Goal: Task Accomplishment & Management: Manage account settings

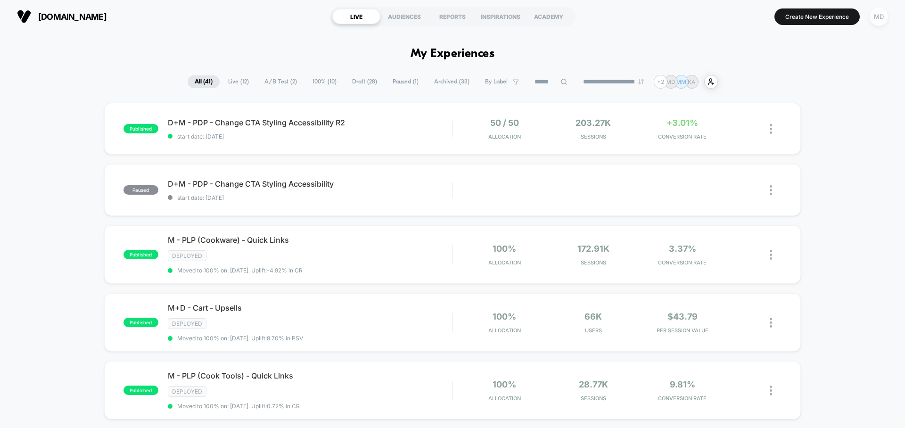
click at [875, 20] on div "MD" at bounding box center [879, 17] width 18 height 18
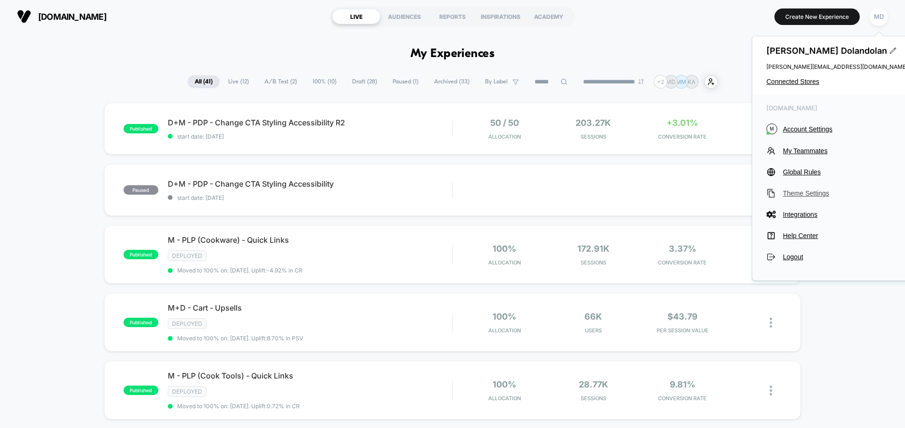
click at [808, 195] on span "Theme Settings" at bounding box center [845, 193] width 125 height 8
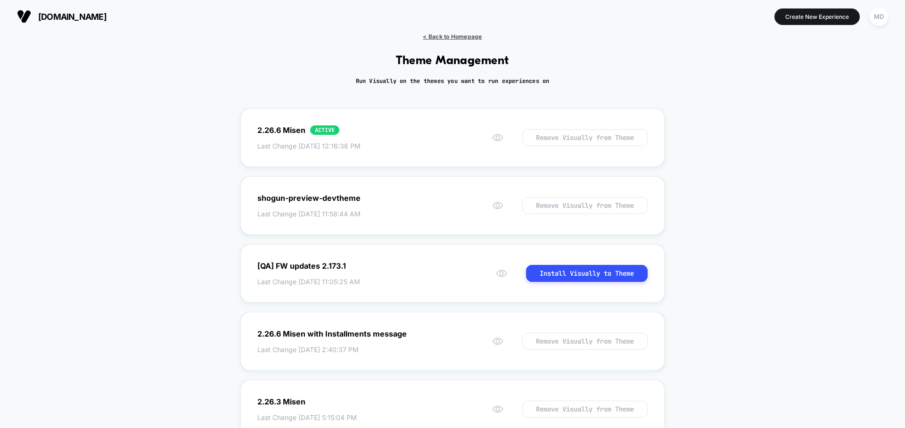
click at [441, 34] on span "< Back to Homepage" at bounding box center [452, 36] width 59 height 7
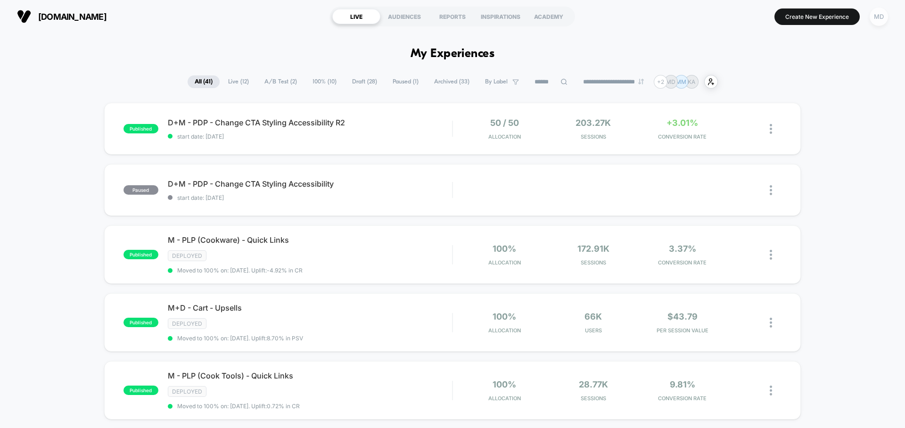
click at [876, 11] on div "MD" at bounding box center [879, 17] width 18 height 18
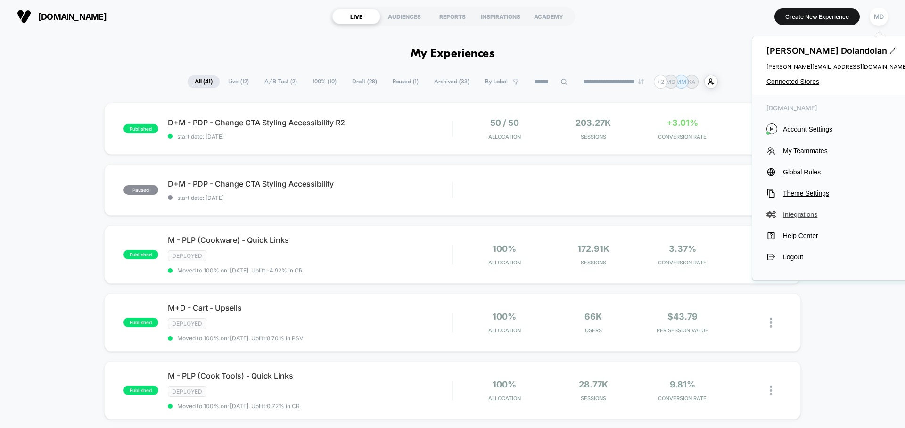
click at [801, 213] on span "Integrations" at bounding box center [845, 215] width 125 height 8
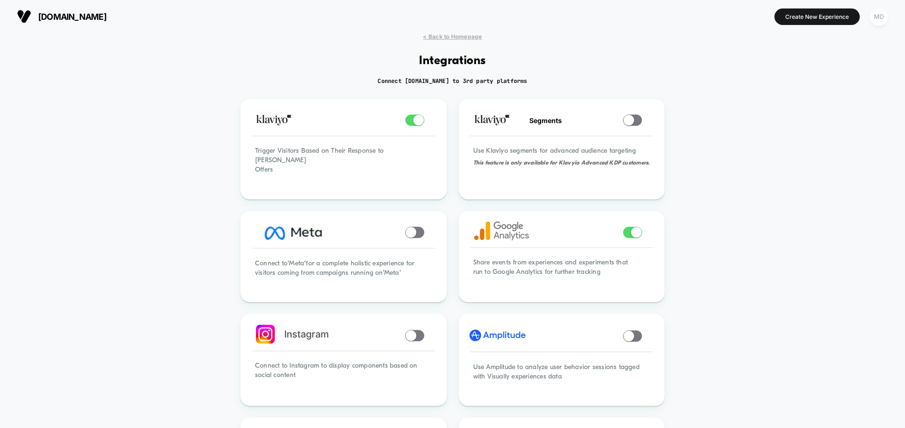
click at [881, 20] on div "MD" at bounding box center [879, 17] width 18 height 18
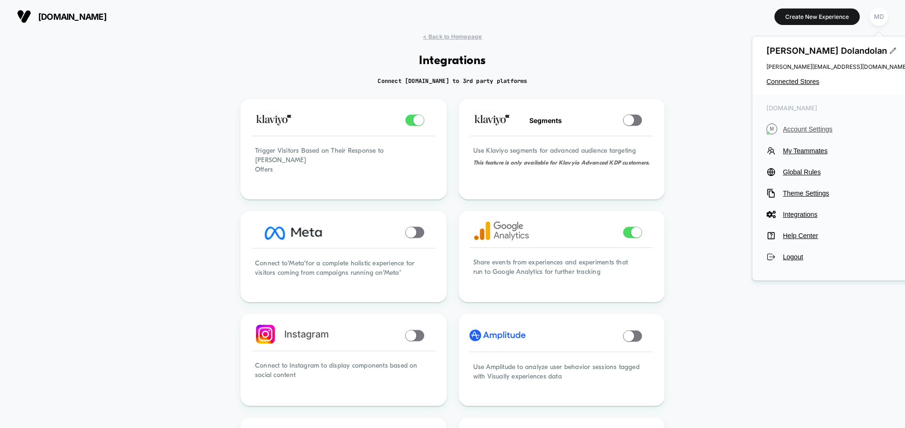
click at [822, 133] on button "M Account Settings" at bounding box center [836, 128] width 141 height 11
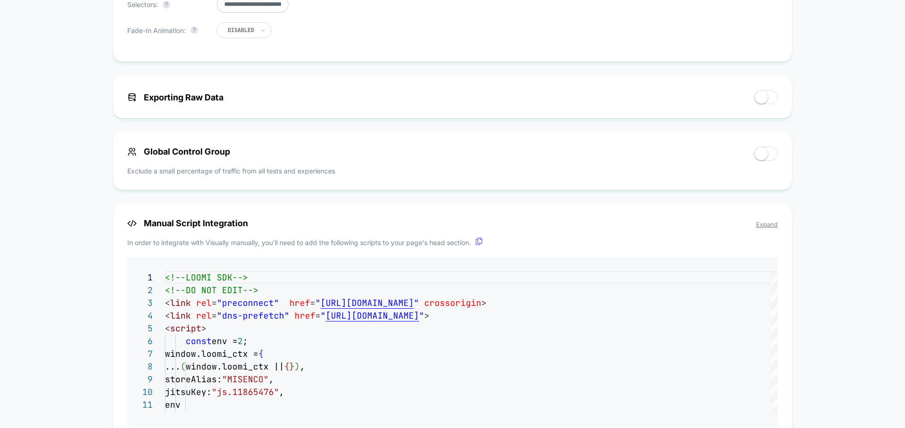
scroll to position [4, 0]
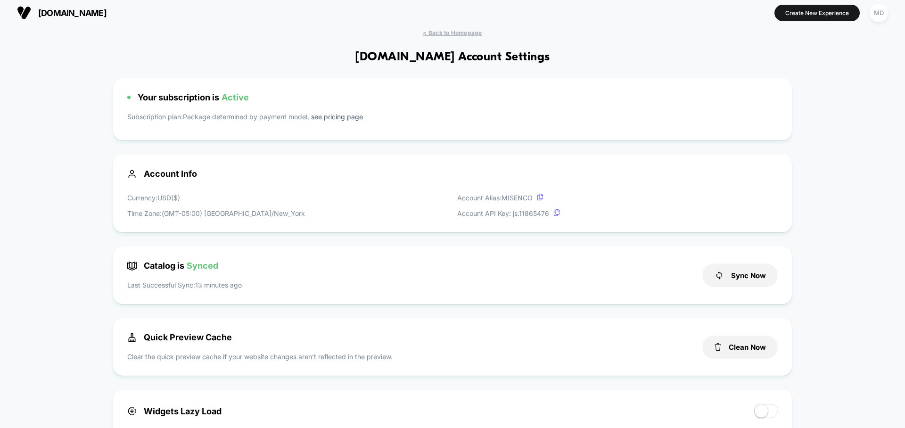
click at [889, 17] on button "MD" at bounding box center [879, 12] width 24 height 19
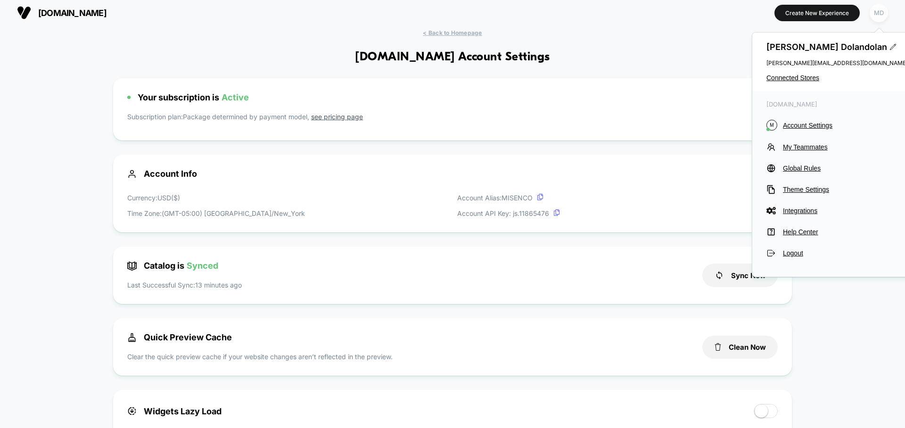
click at [878, 15] on div "MD" at bounding box center [879, 13] width 18 height 18
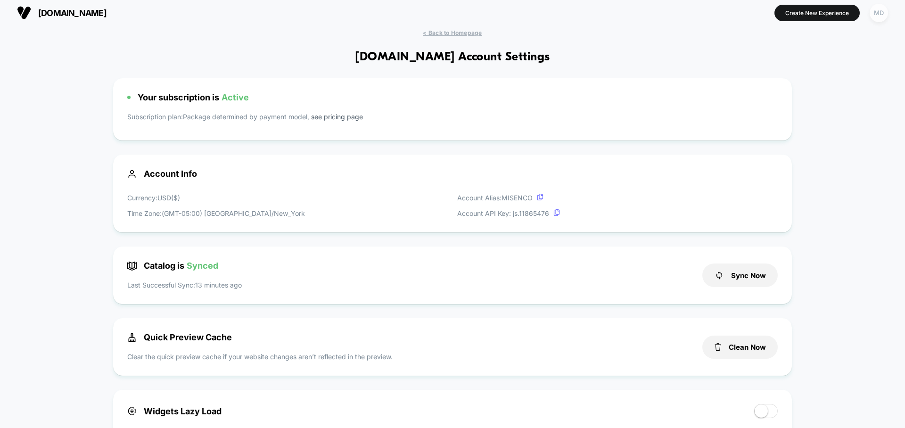
click at [878, 15] on div "MD" at bounding box center [879, 13] width 18 height 18
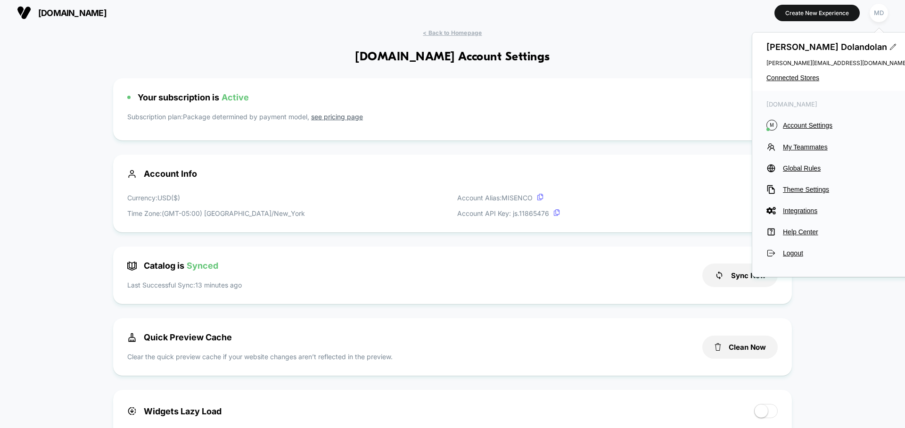
click at [357, 123] on p "Subscription plan: Package determined by payment model, see pricing page" at bounding box center [452, 119] width 650 height 15
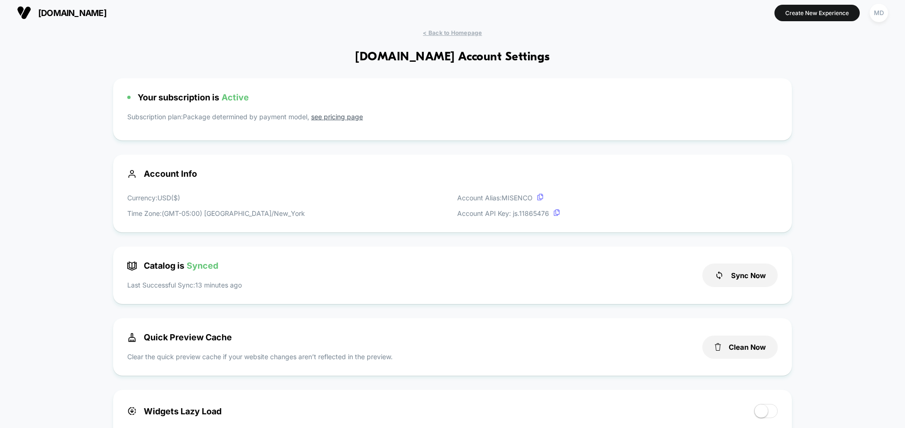
click at [344, 118] on link "see pricing page" at bounding box center [337, 117] width 52 height 8
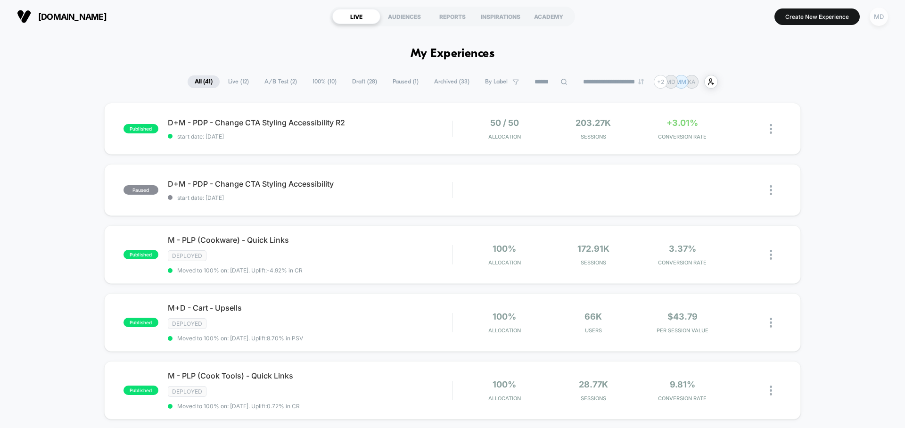
click at [875, 13] on div "MD" at bounding box center [879, 17] width 18 height 18
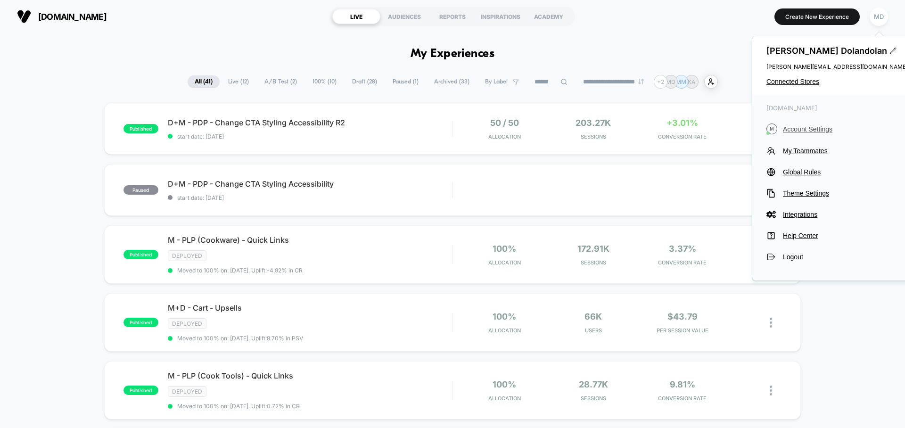
click at [821, 126] on span "Account Settings" at bounding box center [845, 129] width 125 height 8
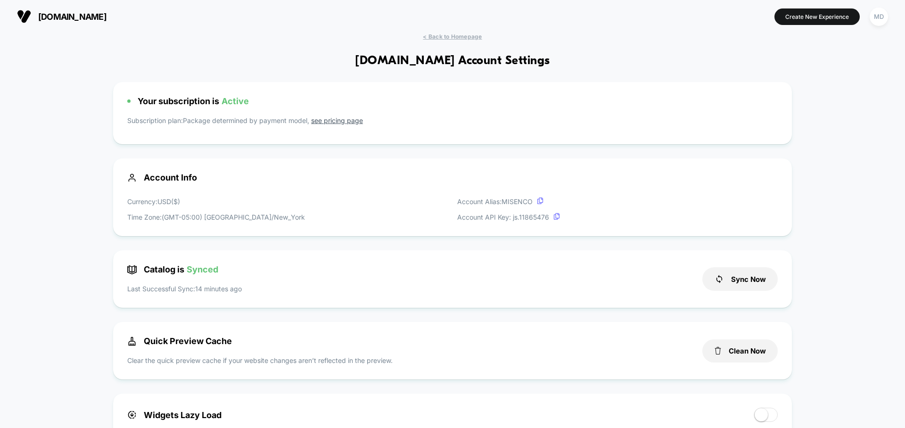
click at [156, 181] on span "Account Info" at bounding box center [452, 177] width 650 height 10
click at [168, 88] on div "Your subscription is Active Subscription plan: Package determined by payment mo…" at bounding box center [452, 113] width 679 height 62
click at [174, 109] on div "Your subscription is Active Subscription plan: Package determined by payment mo…" at bounding box center [452, 113] width 679 height 62
click at [473, 36] on span "< Back to Homepage" at bounding box center [452, 36] width 59 height 7
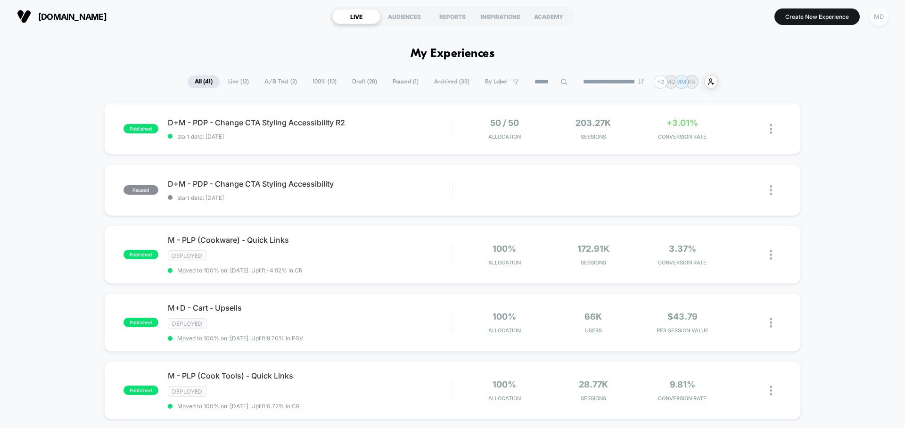
click at [874, 17] on div "MD" at bounding box center [879, 17] width 18 height 18
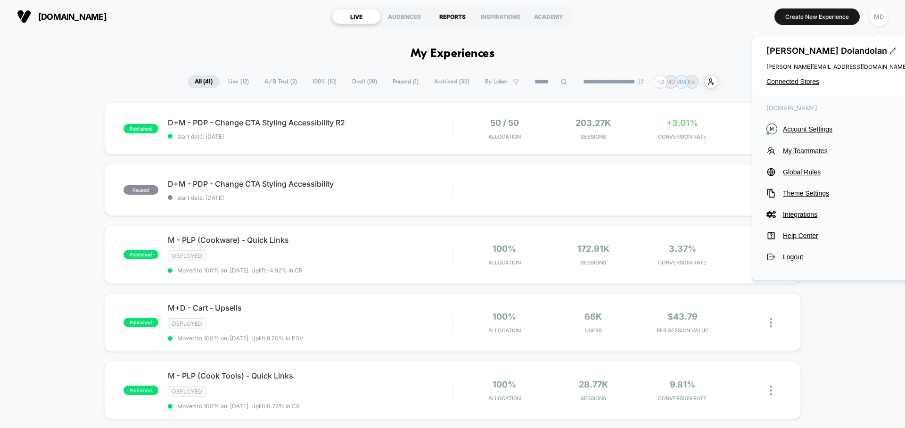
click at [459, 18] on div "REPORTS" at bounding box center [452, 16] width 48 height 15
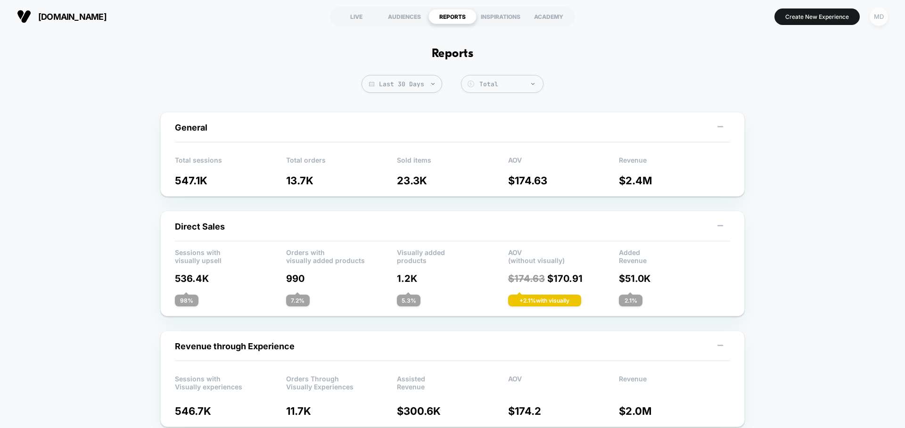
click at [875, 18] on div "MD" at bounding box center [879, 17] width 18 height 18
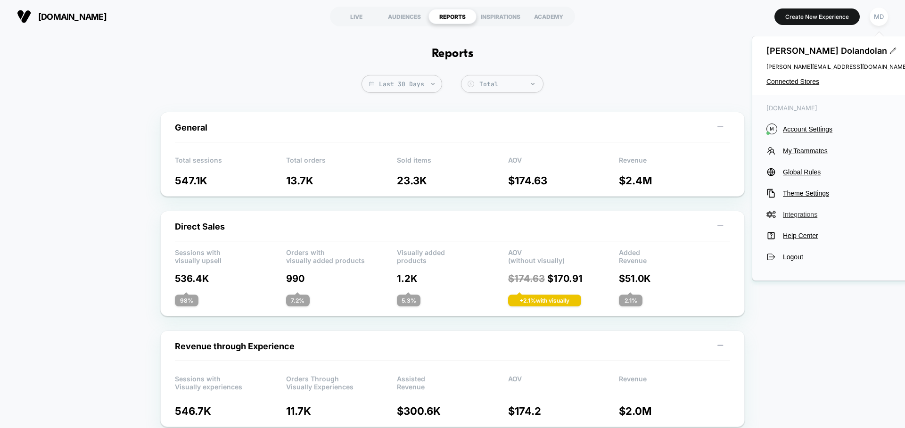
click at [805, 217] on span "Integrations" at bounding box center [845, 215] width 125 height 8
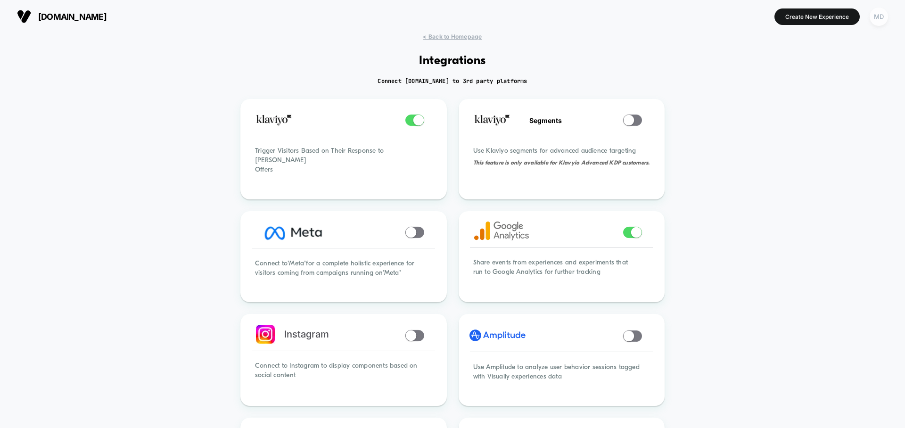
click at [878, 21] on div "MD" at bounding box center [879, 17] width 18 height 18
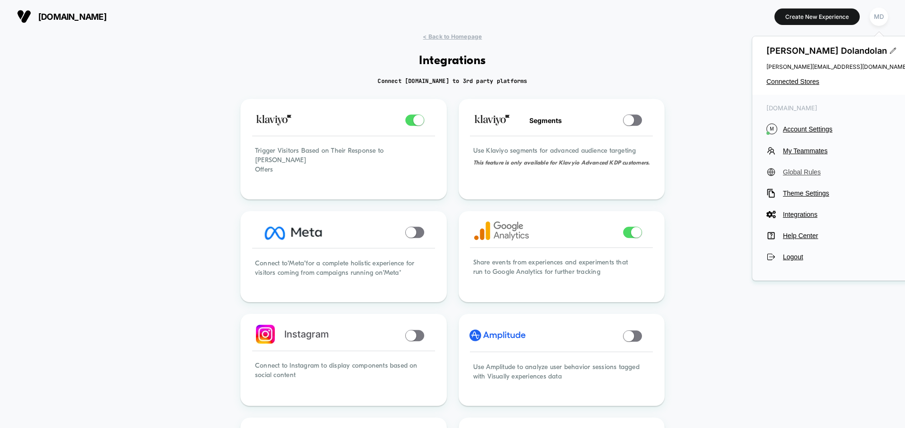
click at [815, 174] on span "Global Rules" at bounding box center [845, 172] width 125 height 8
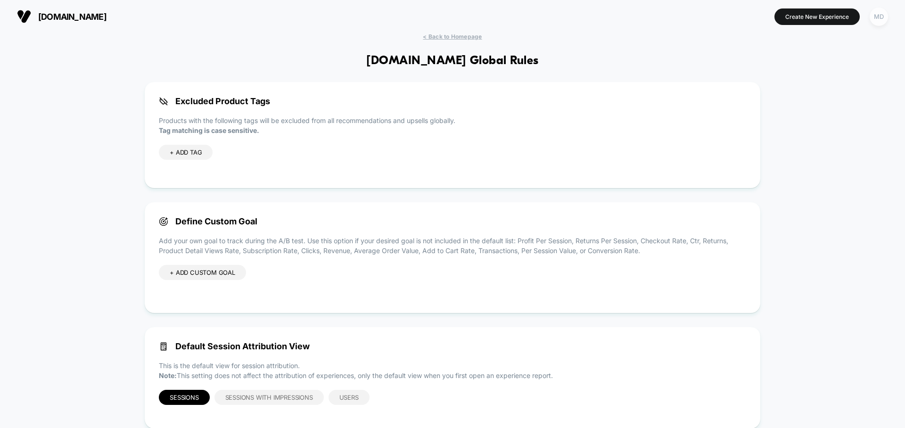
click at [881, 18] on div "MD" at bounding box center [879, 17] width 18 height 18
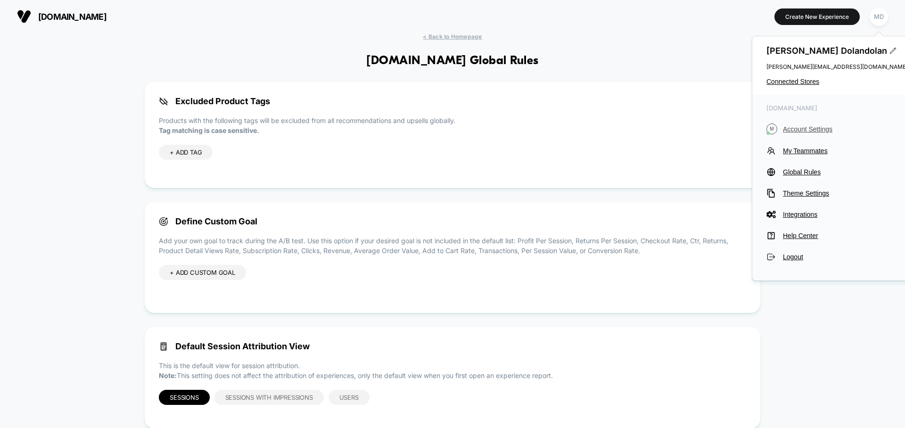
click at [822, 127] on span "Account Settings" at bounding box center [845, 129] width 125 height 8
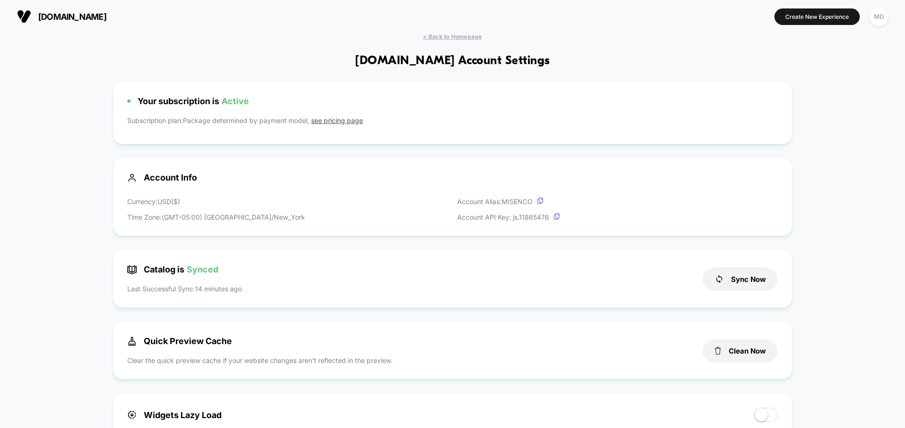
click at [174, 171] on div "Account Info Currency: USD ( $ ) Time Zone: (GMT-05:00) America/New_York Accoun…" at bounding box center [452, 197] width 679 height 78
click at [219, 100] on span "Your subscription is Active" at bounding box center [193, 101] width 111 height 10
click at [881, 19] on div "MD" at bounding box center [879, 17] width 18 height 18
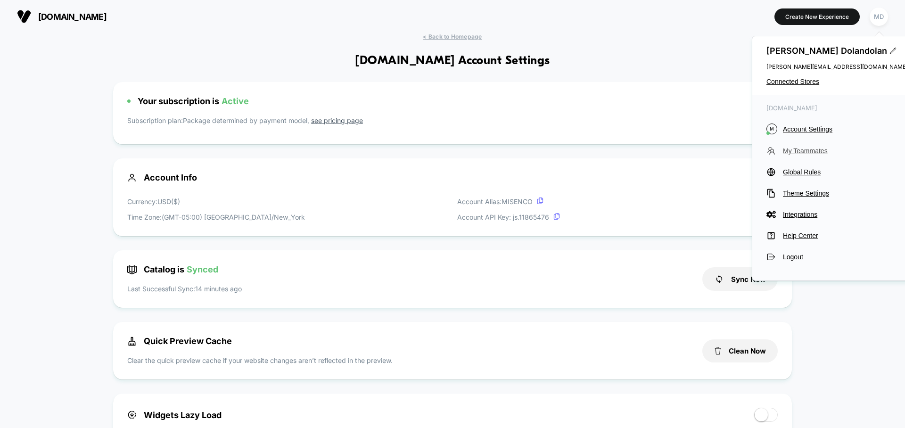
click at [815, 149] on span "My Teammates" at bounding box center [845, 151] width 125 height 8
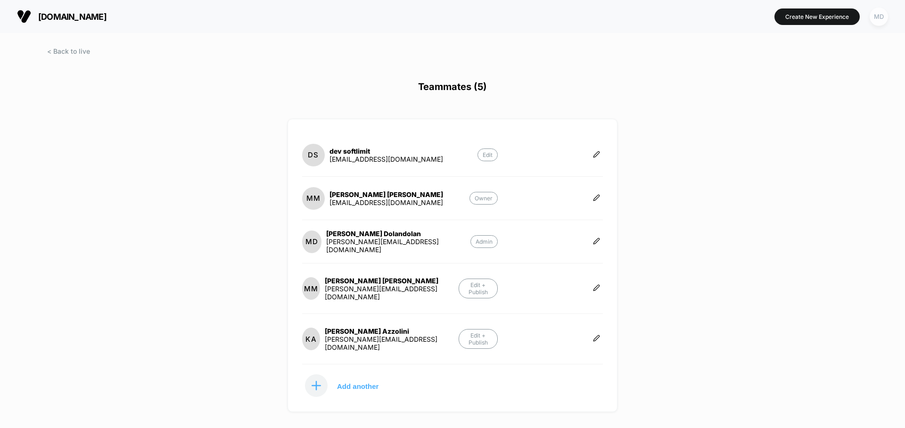
click at [875, 15] on div "MD" at bounding box center [879, 17] width 18 height 18
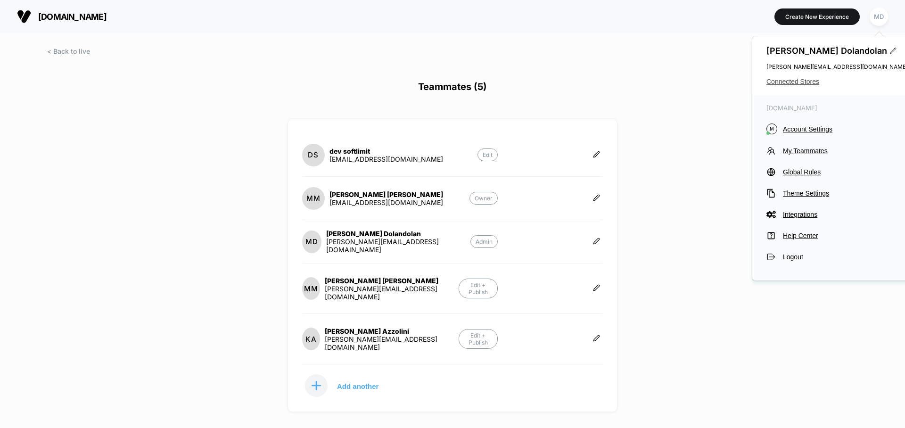
click at [804, 83] on span "Connected Stores" at bounding box center [836, 82] width 141 height 8
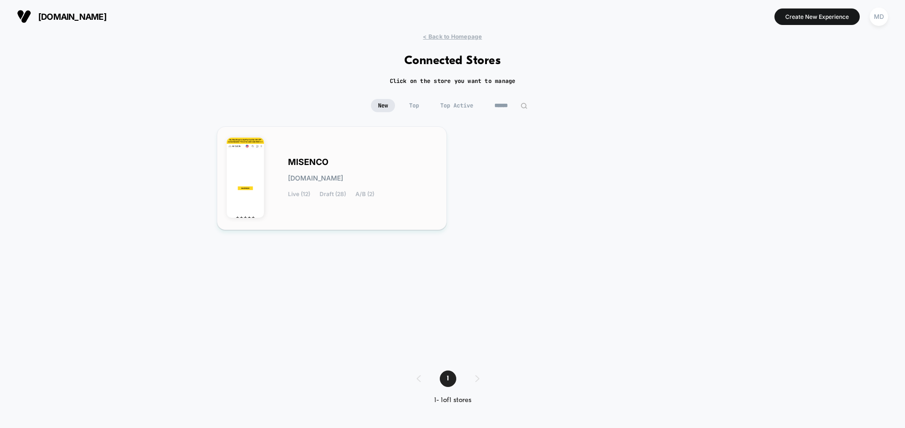
click at [420, 154] on div "MISENCO [DOMAIN_NAME] Live (12) Draft (28) A/B (2)" at bounding box center [332, 178] width 210 height 84
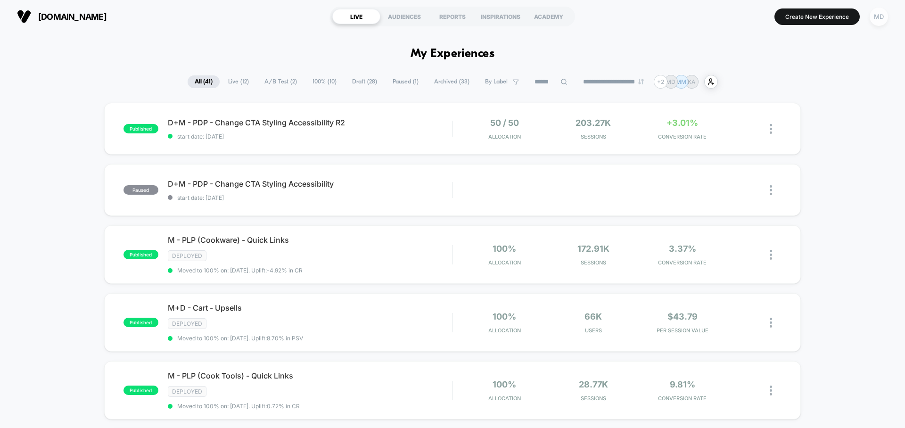
click at [877, 17] on div "MD" at bounding box center [879, 17] width 18 height 18
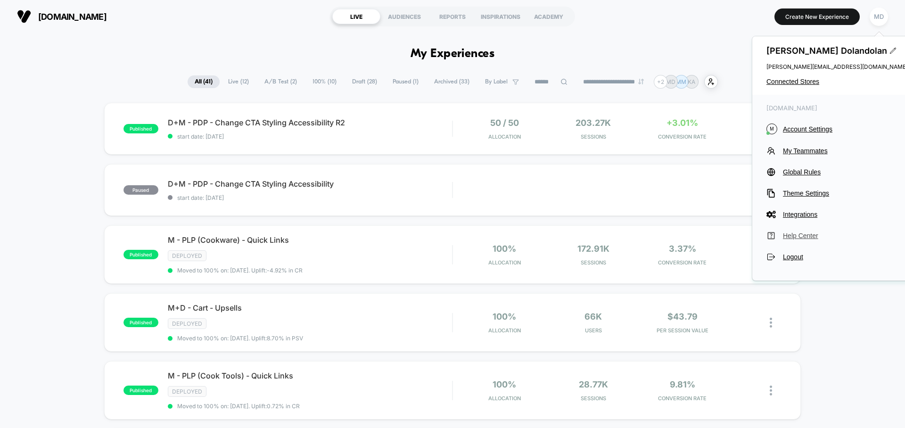
click at [807, 236] on span "Help Center" at bounding box center [845, 236] width 125 height 8
click at [812, 130] on span "Account Settings" at bounding box center [845, 129] width 125 height 8
